Goal: Check status: Check status

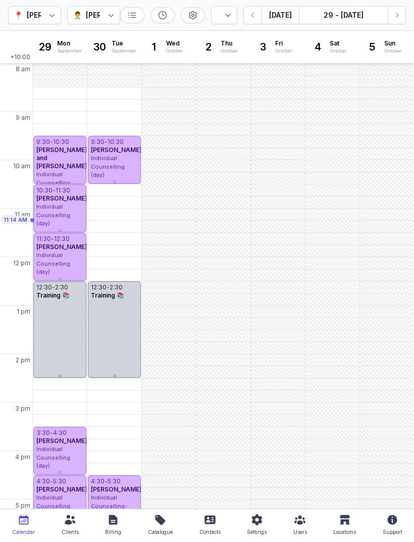
select select "week"
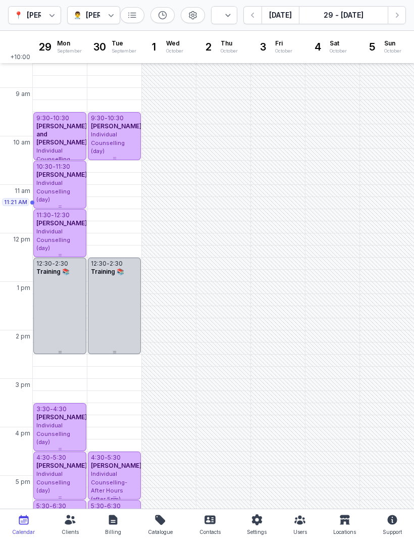
click at [281, 9] on button "[DATE]" at bounding box center [280, 15] width 37 height 18
click at [277, 10] on button "[DATE]" at bounding box center [280, 15] width 37 height 18
click at [282, 13] on button "[DATE]" at bounding box center [280, 15] width 37 height 18
click at [281, 18] on button "[DATE]" at bounding box center [280, 15] width 37 height 18
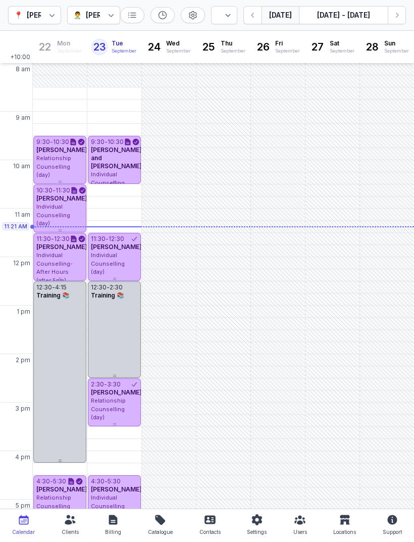
select select "week"
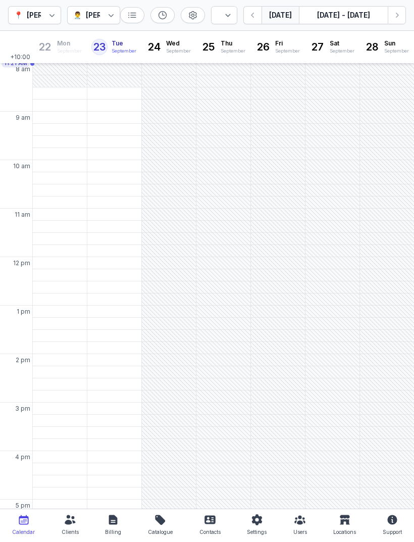
select select "week"
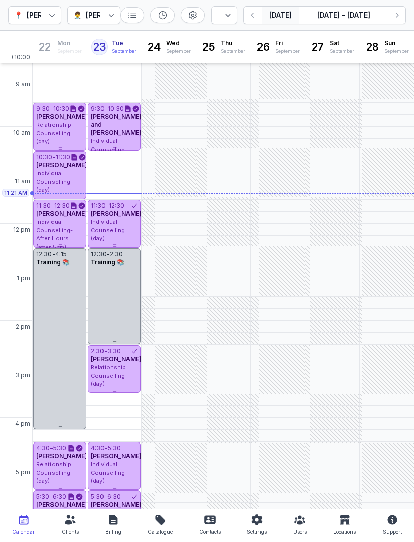
scroll to position [36, 0]
